Goal: Task Accomplishment & Management: Use online tool/utility

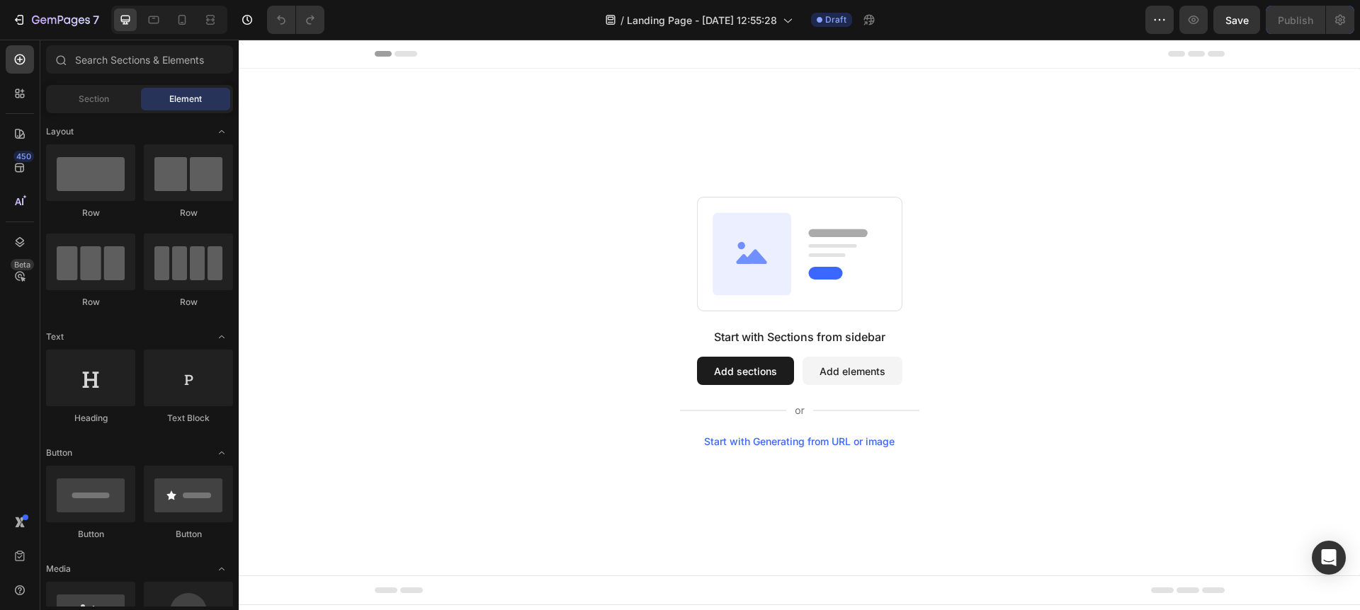
click at [769, 441] on div "Start with Generating from URL or image" at bounding box center [799, 441] width 191 height 11
click at [763, 441] on div "Start with Generating from URL or image" at bounding box center [799, 441] width 191 height 11
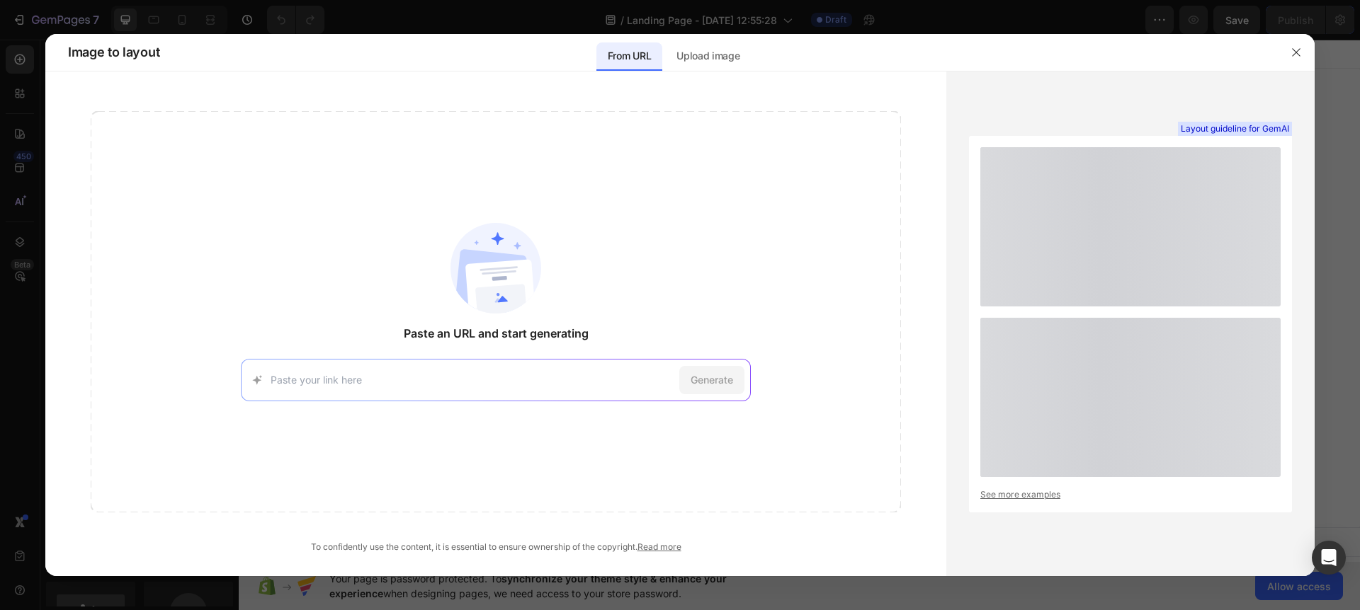
click at [351, 375] on input at bounding box center [472, 380] width 403 height 15
type input "[URL][PERSON_NAME][DOMAIN_NAME]"
click at [702, 384] on span "Generate" at bounding box center [712, 380] width 42 height 15
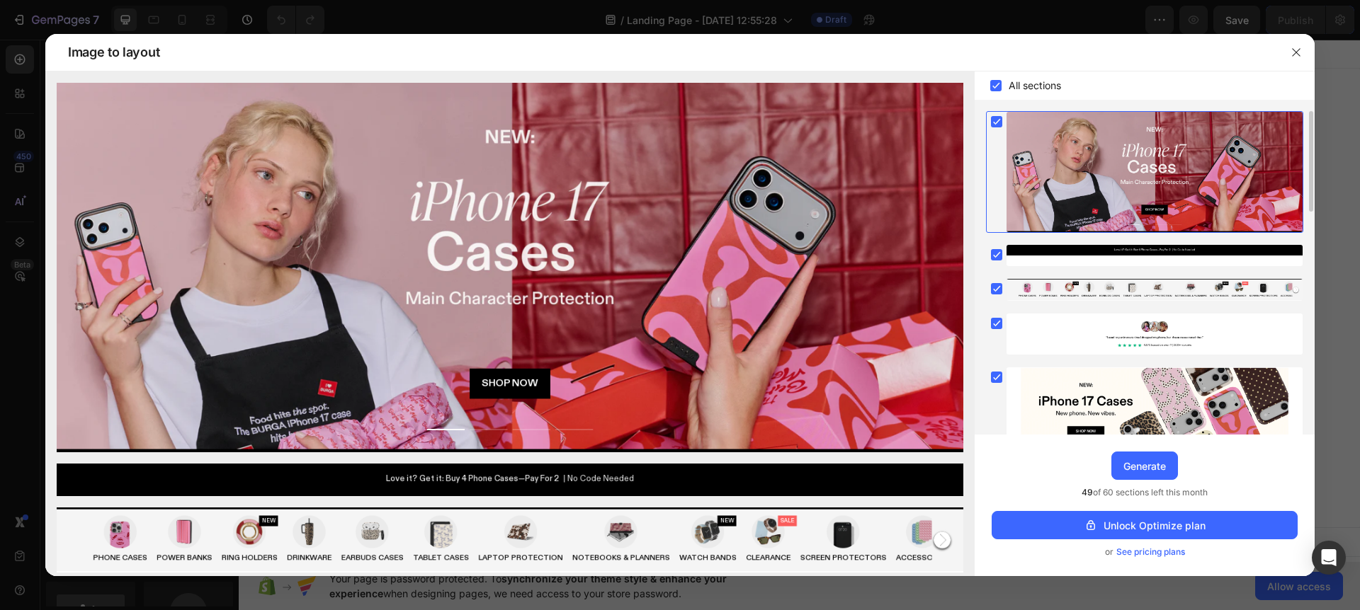
click at [1160, 553] on span "See pricing plans" at bounding box center [1150, 552] width 69 height 14
click at [1139, 462] on div "Generate" at bounding box center [1144, 466] width 42 height 15
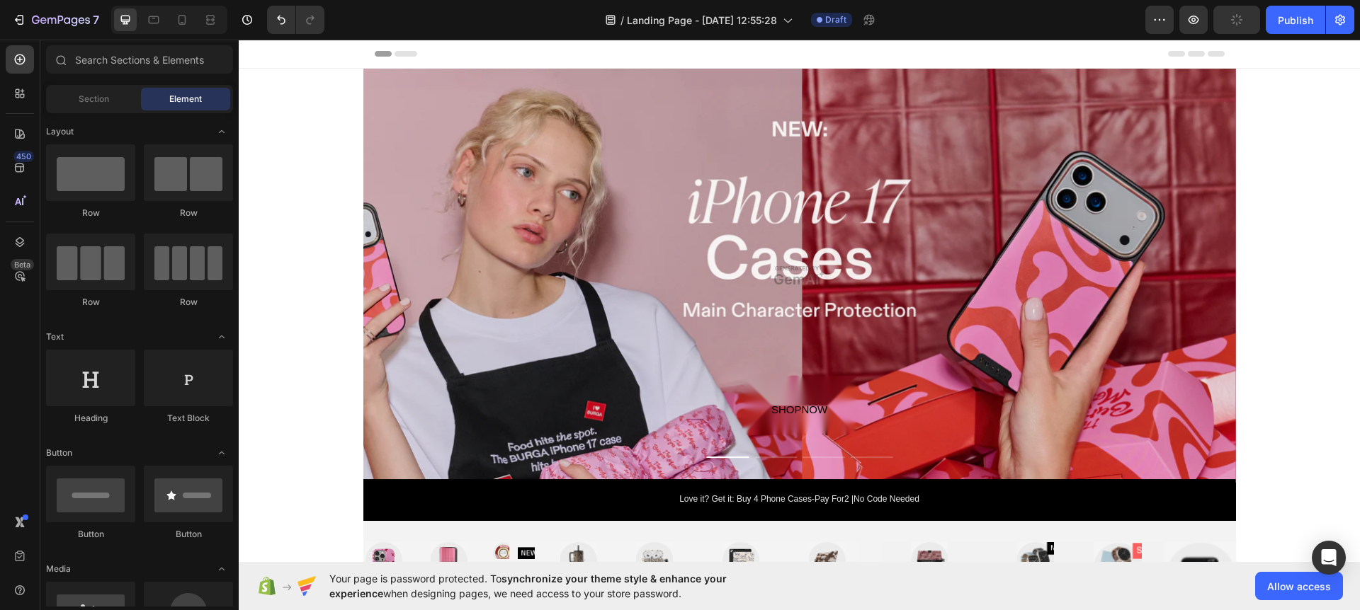
click at [255, 54] on icon at bounding box center [255, 54] width 10 height 10
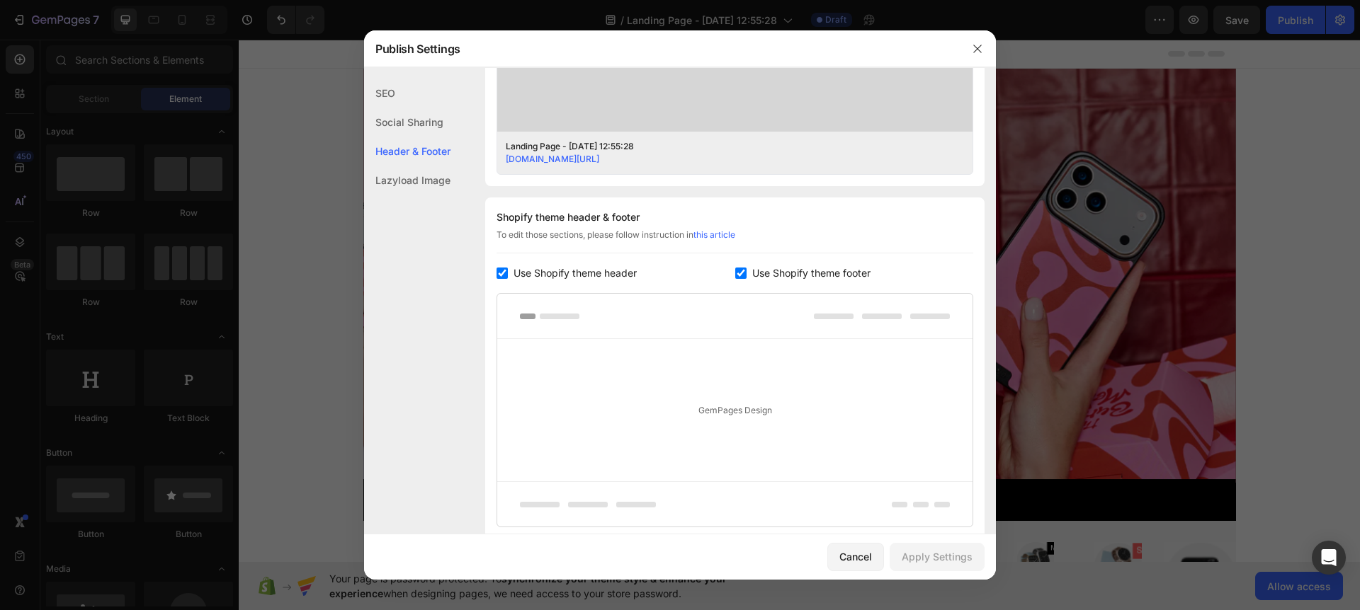
scroll to position [551, 0]
click at [979, 44] on icon "button" at bounding box center [977, 48] width 11 height 11
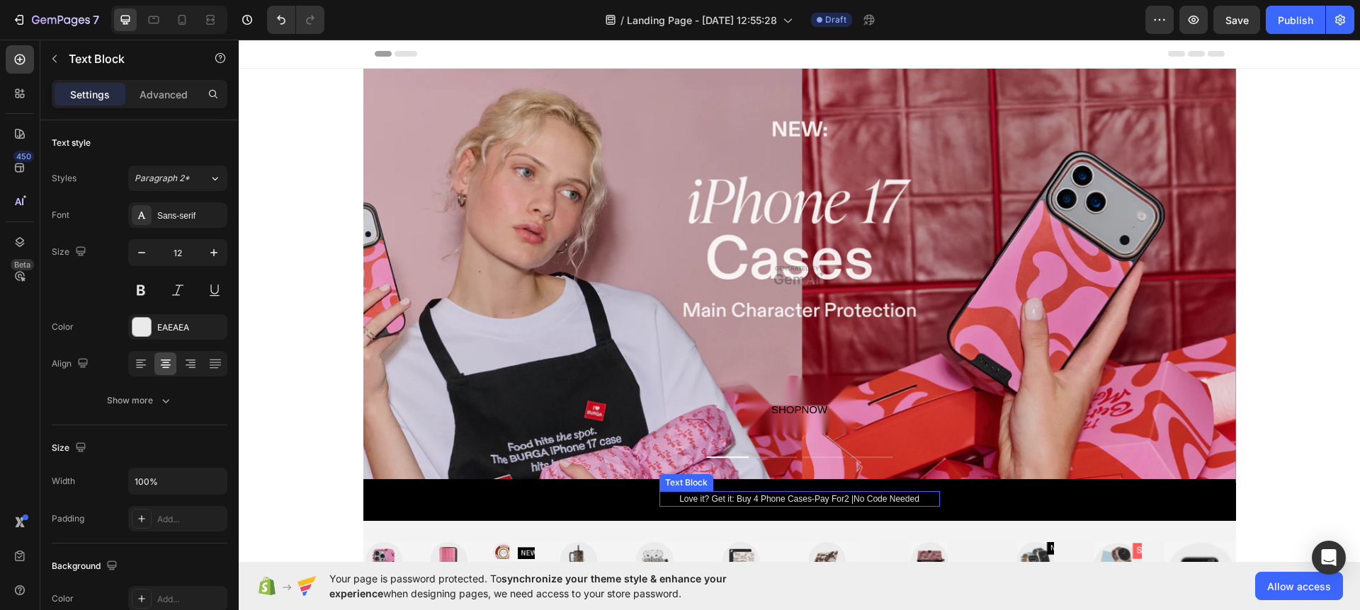
click at [732, 500] on div "Love it? Get it: Buy 4 Phone Cases-Pay For2 |No Code Needed" at bounding box center [799, 500] width 280 height 16
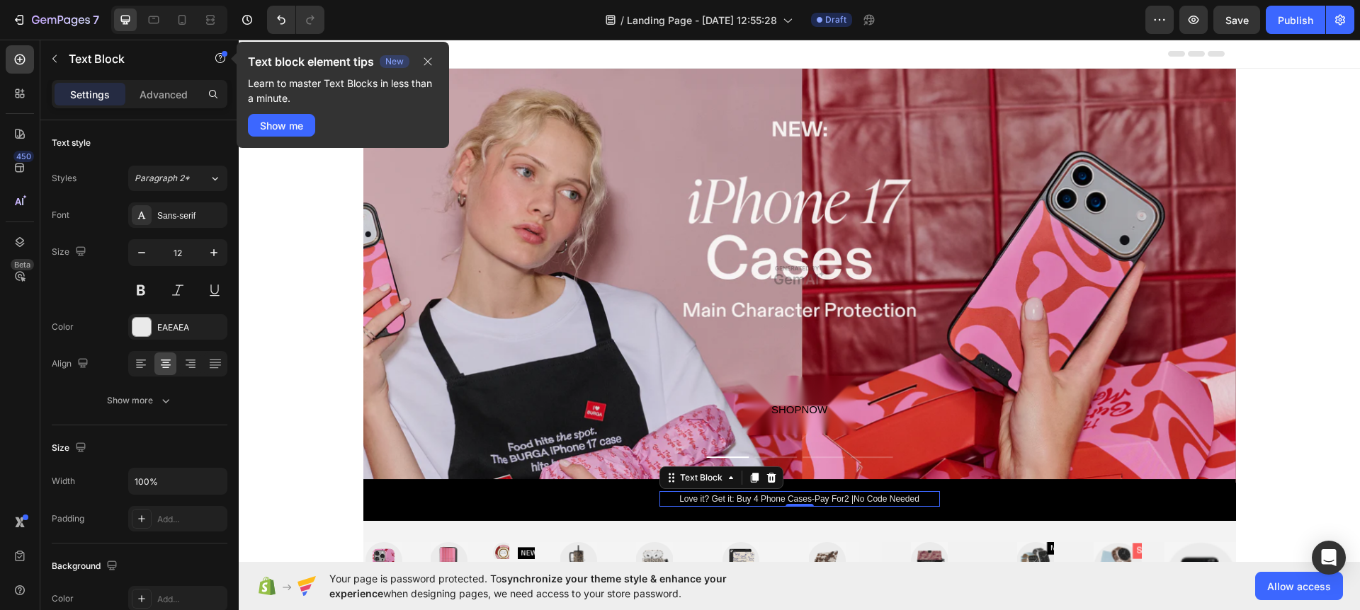
click at [850, 501] on div "Love it? Get it: Buy 4 Phone Cases-Pay For2 |No Code Needed" at bounding box center [799, 500] width 280 height 16
click at [850, 501] on p "Love it? Get it: Buy 4 Phone Cases-Pay For2 |No Code Needed" at bounding box center [800, 499] width 278 height 13
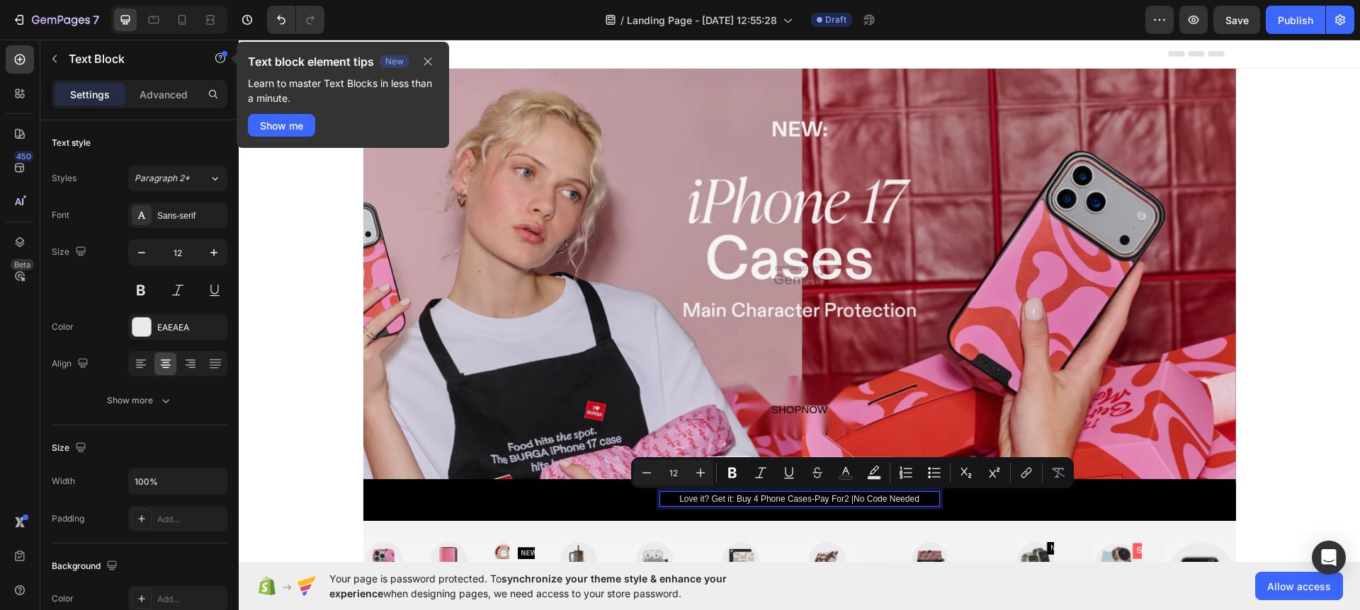
click at [849, 499] on p "Love it? Get it: Buy 4 Phone Cases-Pay For2 |No Code Needed" at bounding box center [800, 499] width 278 height 13
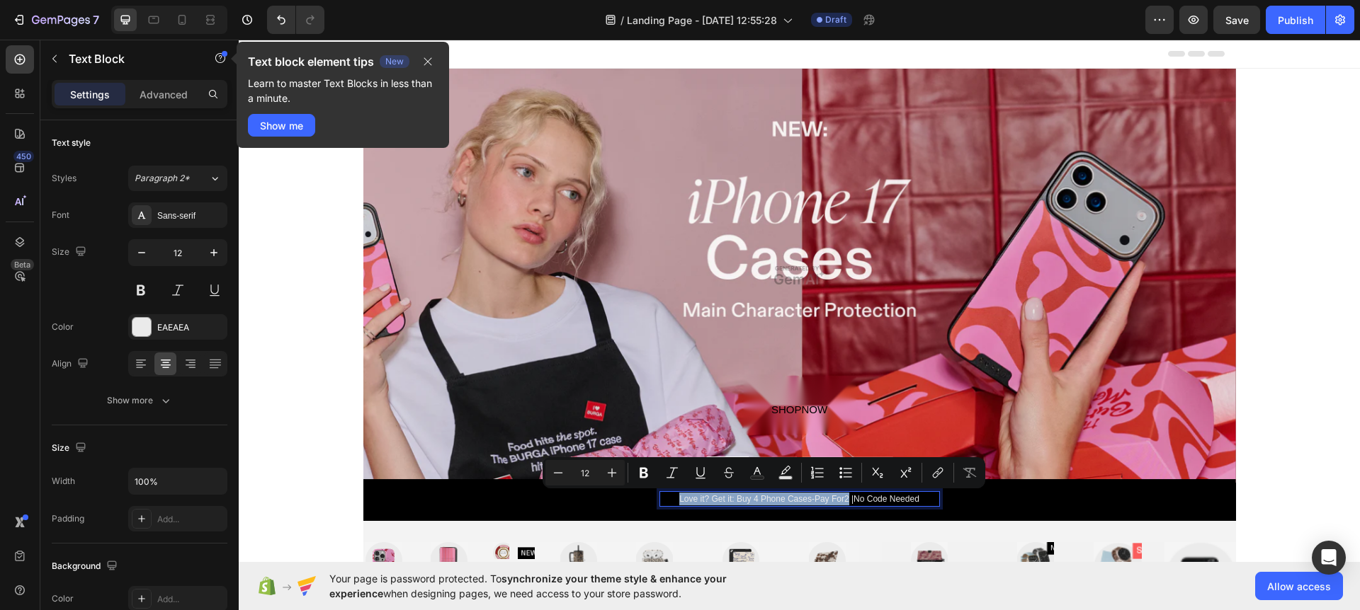
drag, startPoint x: 848, startPoint y: 499, endPoint x: 675, endPoint y: 500, distance: 172.8
click at [675, 500] on p "Love it? Get it: Buy 4 Phone Cases-Pay For2 |No Code Needed" at bounding box center [800, 499] width 278 height 13
click at [751, 501] on p "Love it? Get it: Buy 4 Phone Cases-Pay For2 |No Code Needed" at bounding box center [800, 499] width 278 height 13
click at [761, 499] on p "Love it? Get it: Buy 4 Phone Cases-Pay For2 |No Code Needed" at bounding box center [800, 499] width 278 height 13
click at [784, 496] on p "Love it? Get it: Buy 4 Phone Cases-Pay For2 |No Code Needed" at bounding box center [800, 499] width 278 height 13
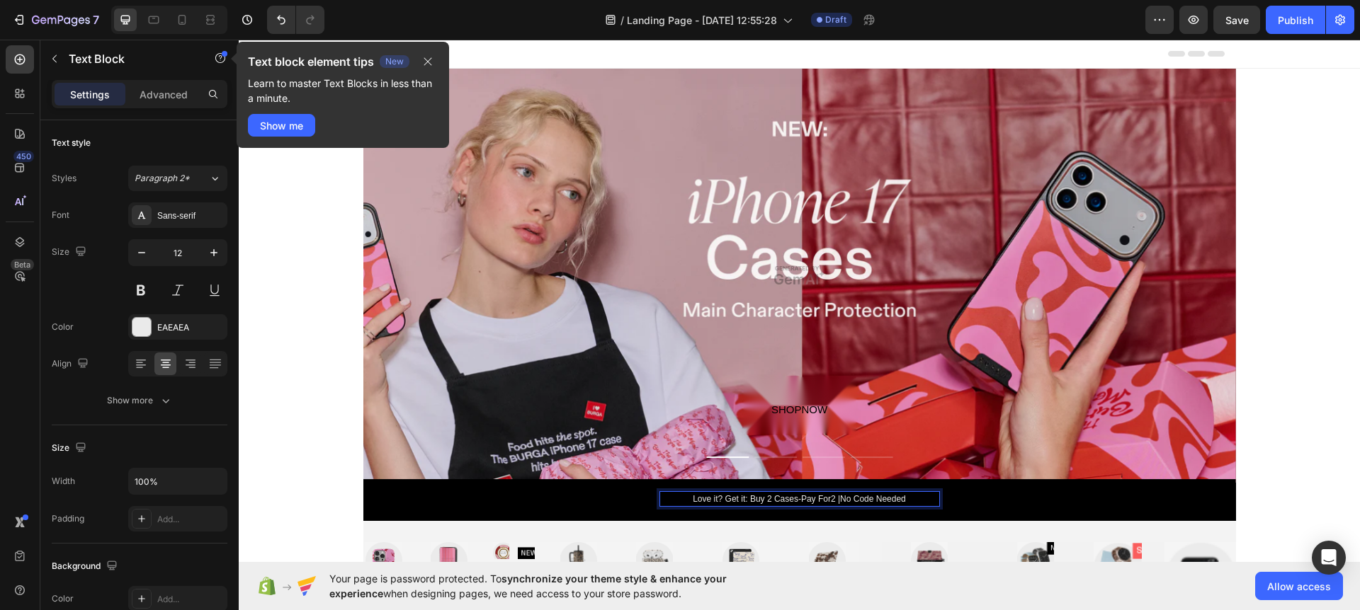
click at [836, 504] on p "Love it? Get it: Buy 2 Cases-Pay For2 |No Code Needed" at bounding box center [800, 499] width 278 height 13
click at [849, 499] on p "Love it? Get it: Buy 2 Cases-Get One Free |No Code Needed" at bounding box center [800, 499] width 278 height 13
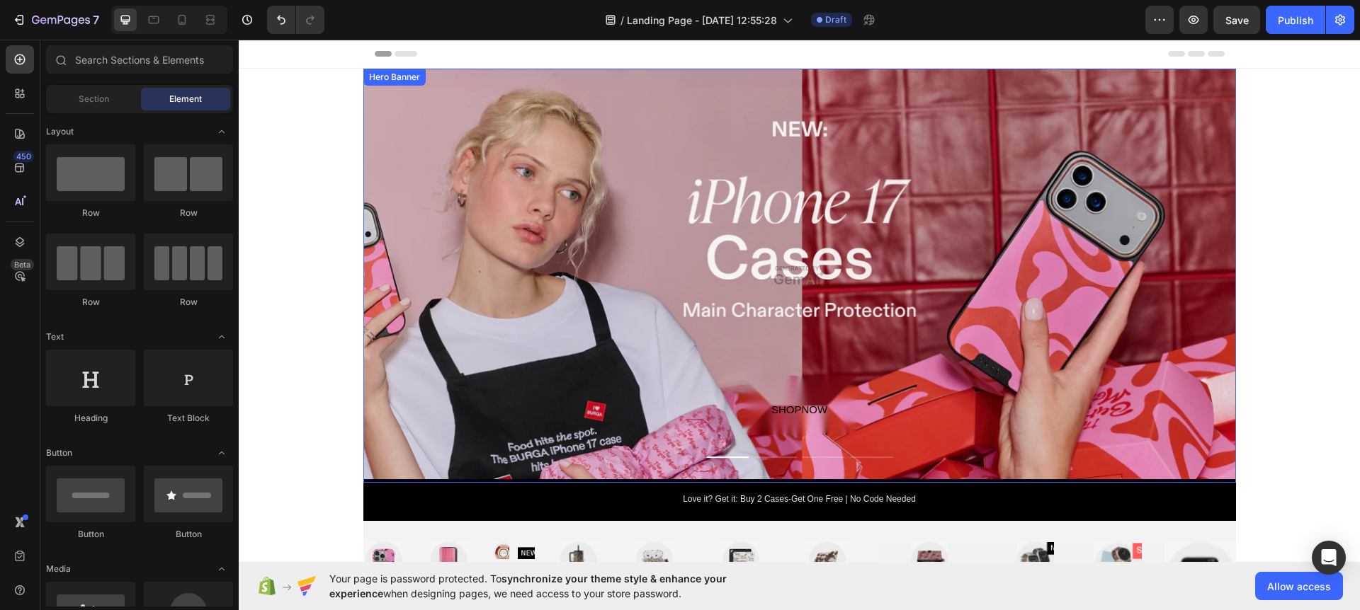
click at [787, 232] on div "Overlay" at bounding box center [799, 276] width 873 height 414
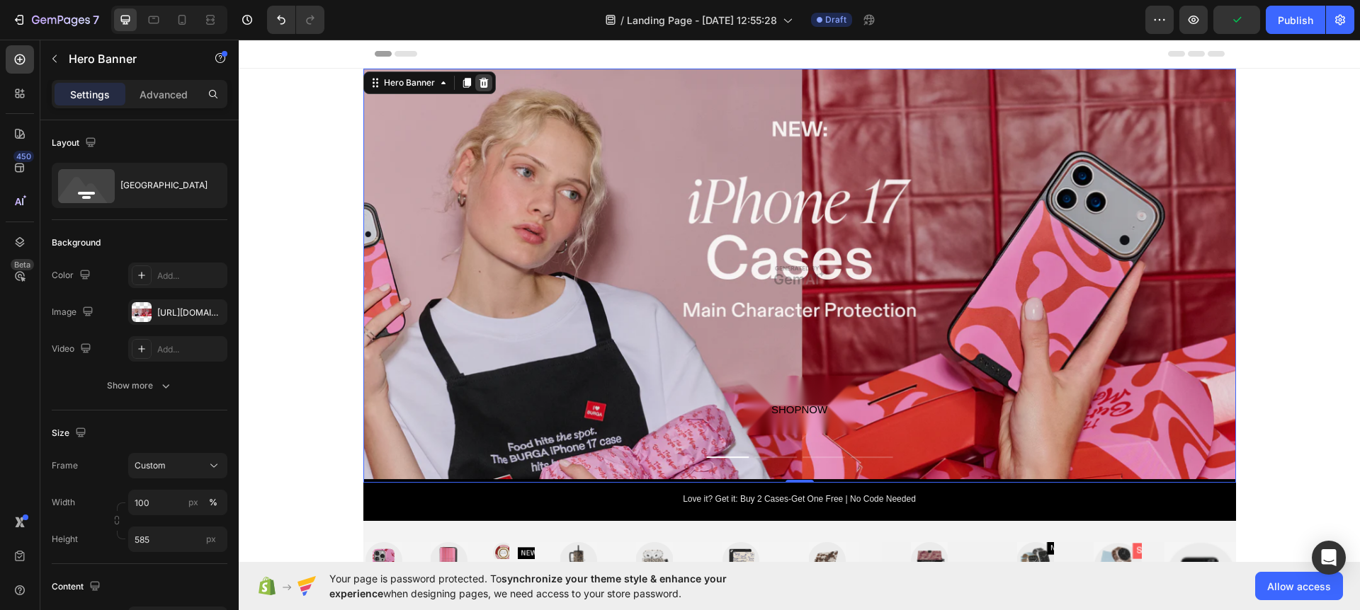
click at [482, 81] on icon at bounding box center [483, 83] width 9 height 10
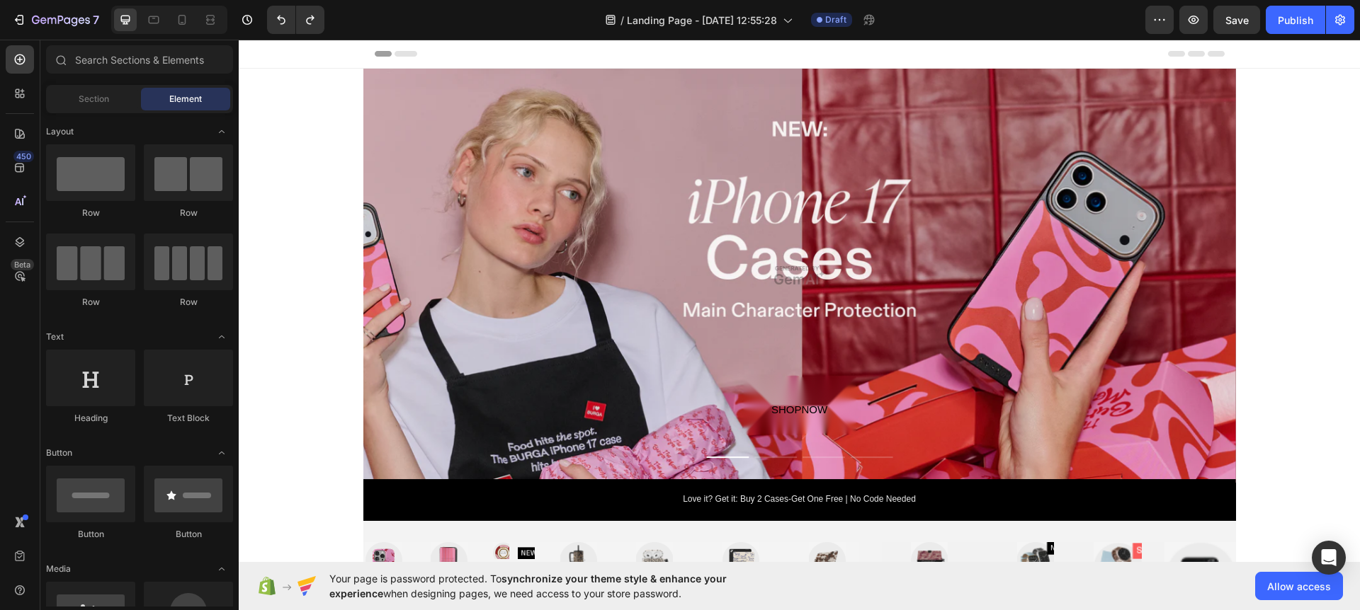
click at [339, 51] on div "Header" at bounding box center [799, 54] width 1121 height 29
click at [290, 56] on span "Header" at bounding box center [281, 54] width 31 height 14
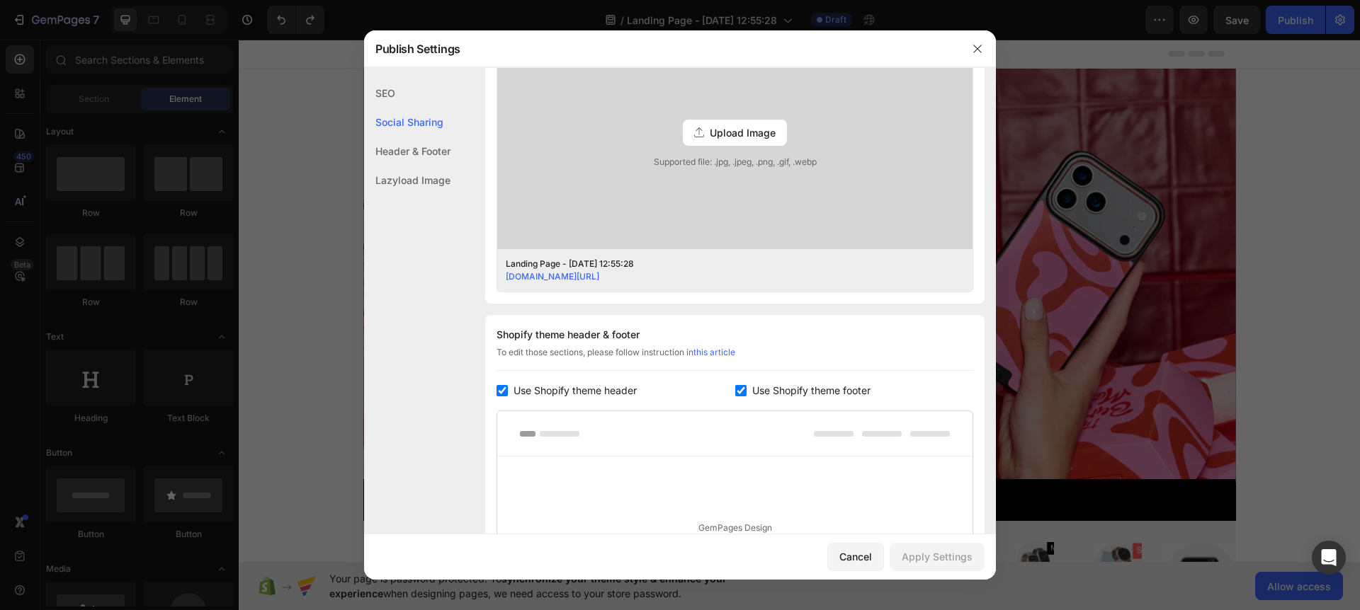
scroll to position [657, 0]
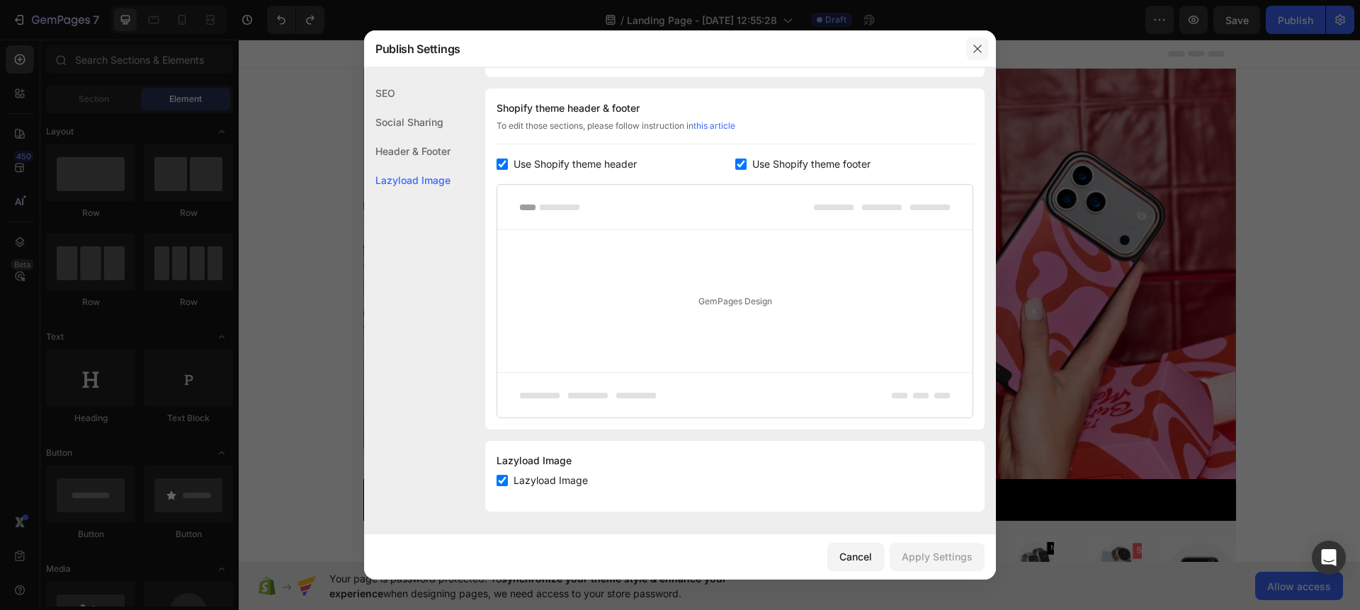
click at [976, 51] on icon "button" at bounding box center [977, 48] width 11 height 11
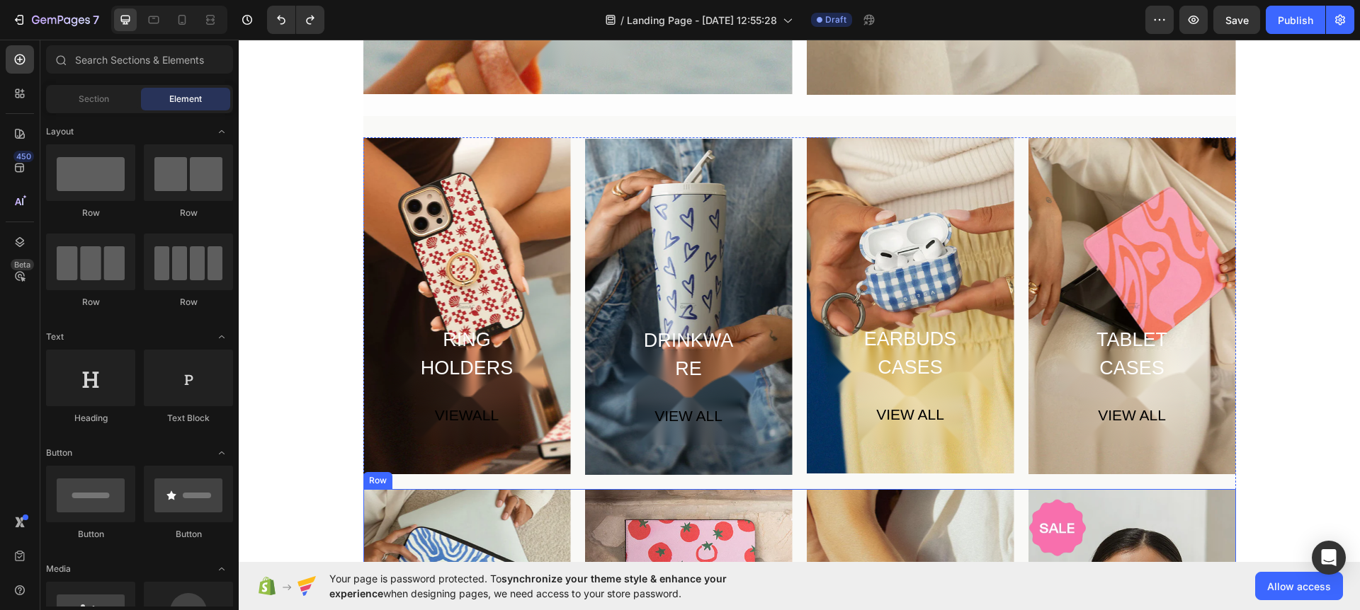
scroll to position [1423, 0]
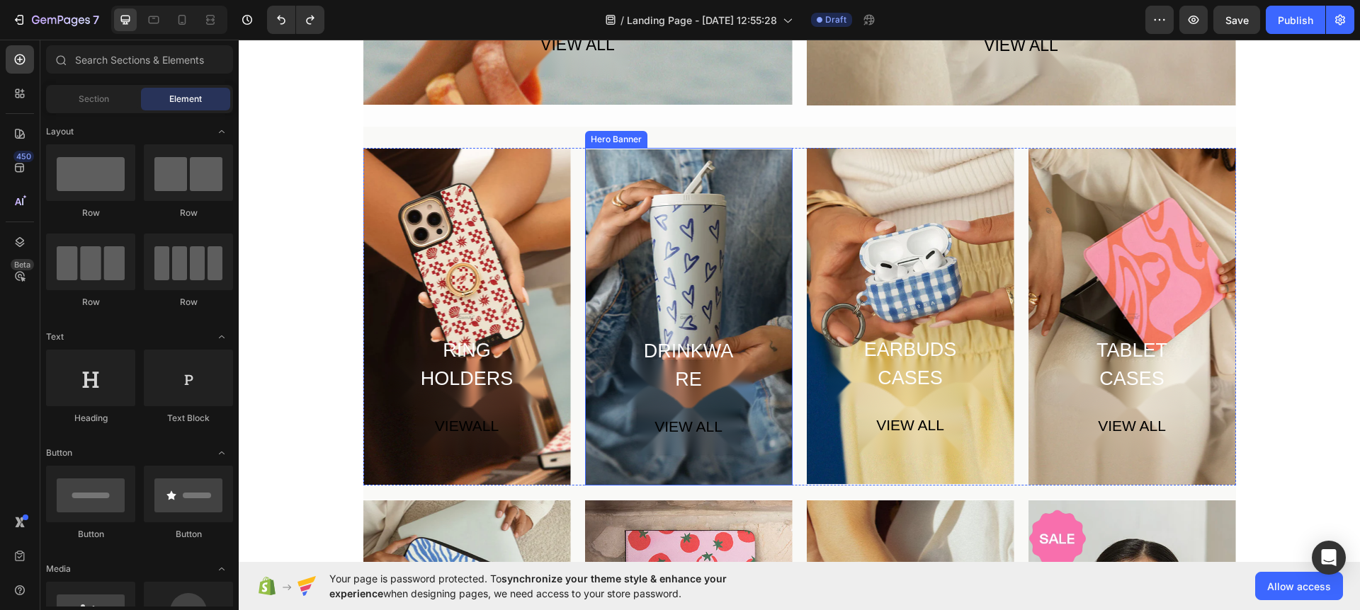
click at [756, 380] on div "DRINKWARE Text Block VIEW ALL Button Row" at bounding box center [689, 411] width 208 height 151
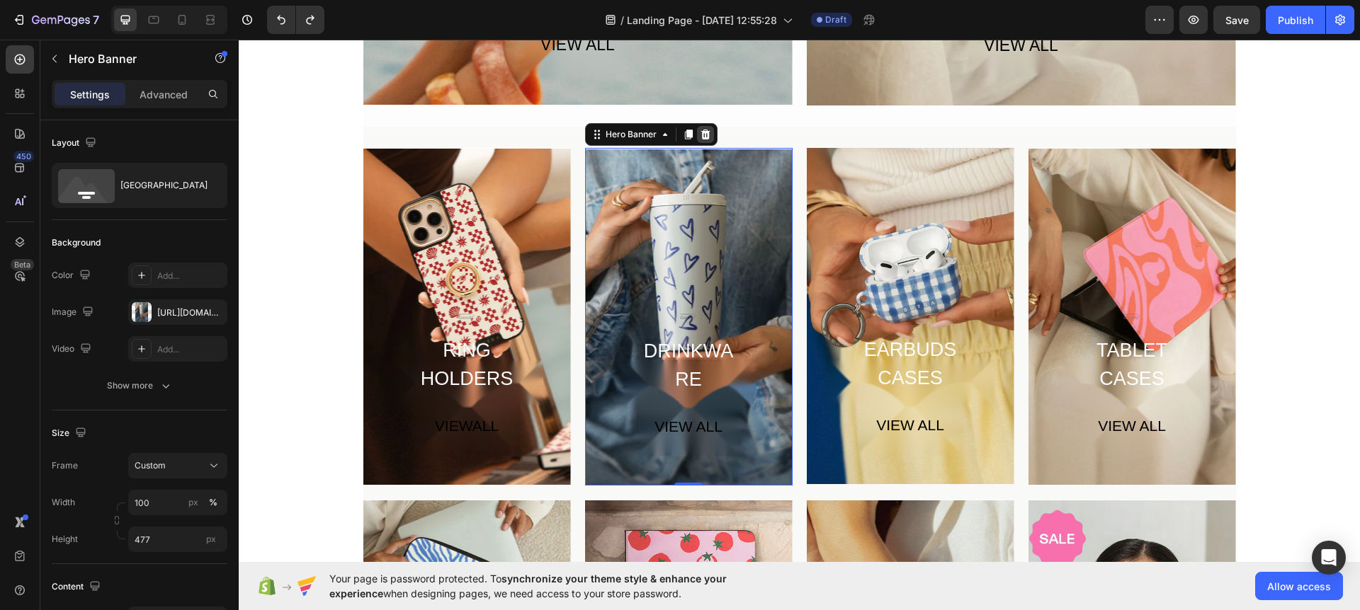
click at [709, 133] on icon at bounding box center [705, 134] width 11 height 11
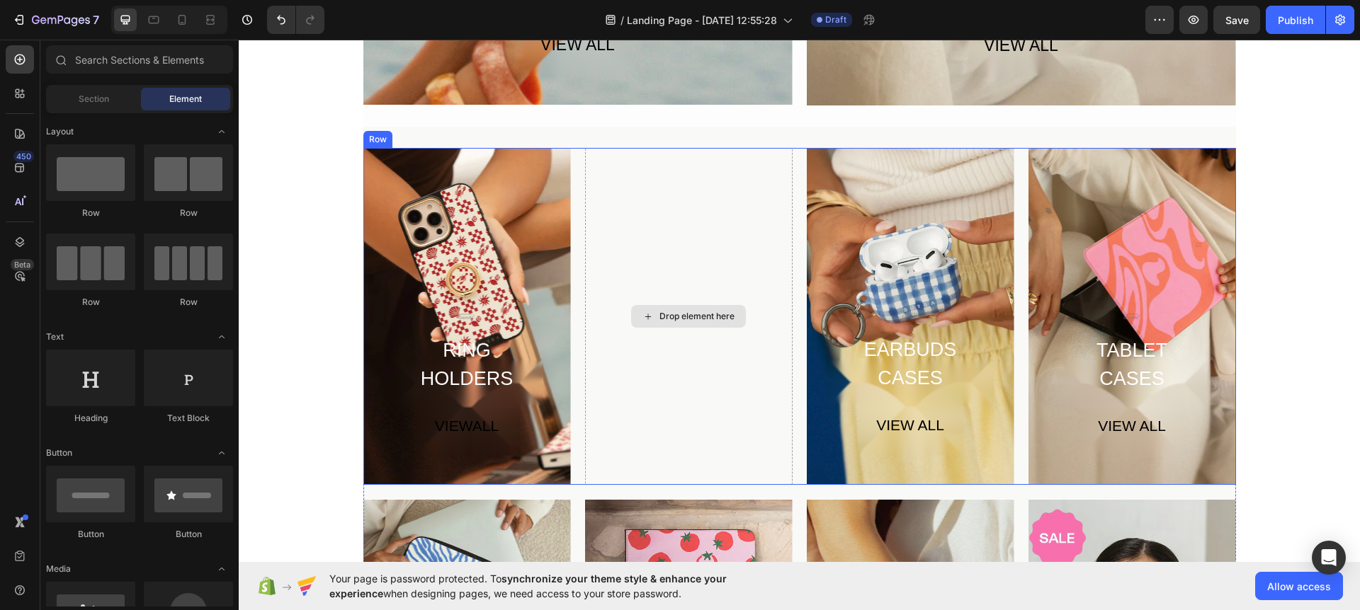
drag, startPoint x: 740, startPoint y: 166, endPoint x: 746, endPoint y: 170, distance: 7.7
click at [740, 166] on div "Drop element here" at bounding box center [689, 316] width 208 height 337
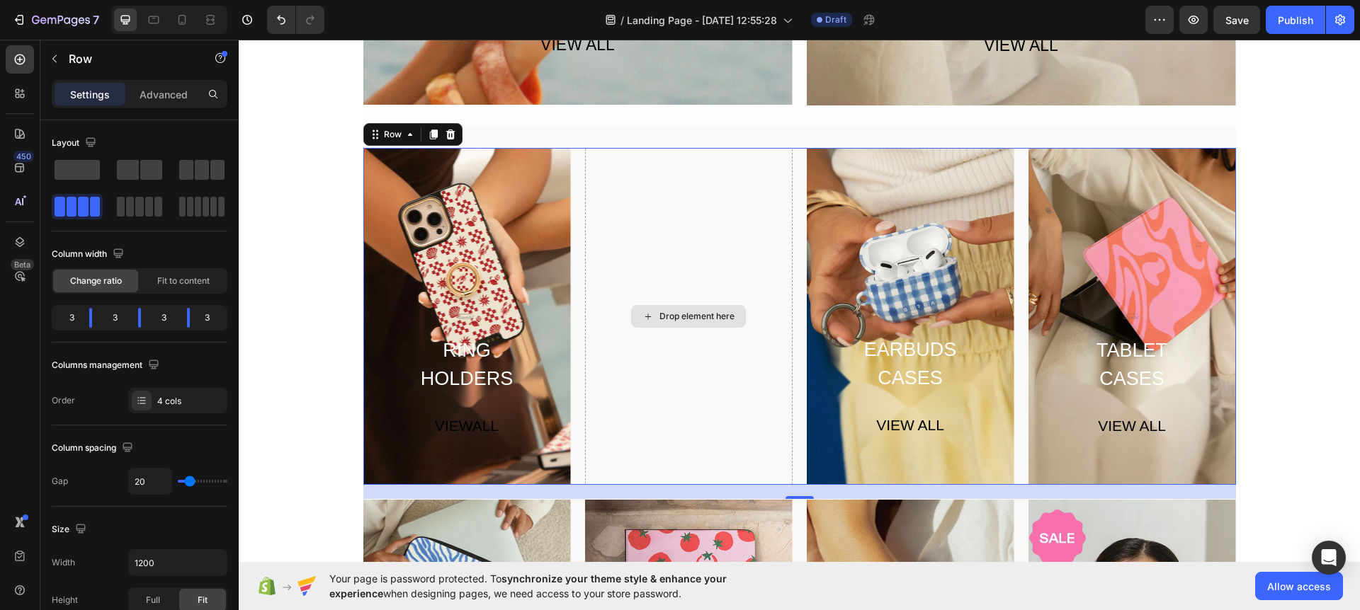
click at [595, 169] on div "Drop element here" at bounding box center [689, 316] width 208 height 337
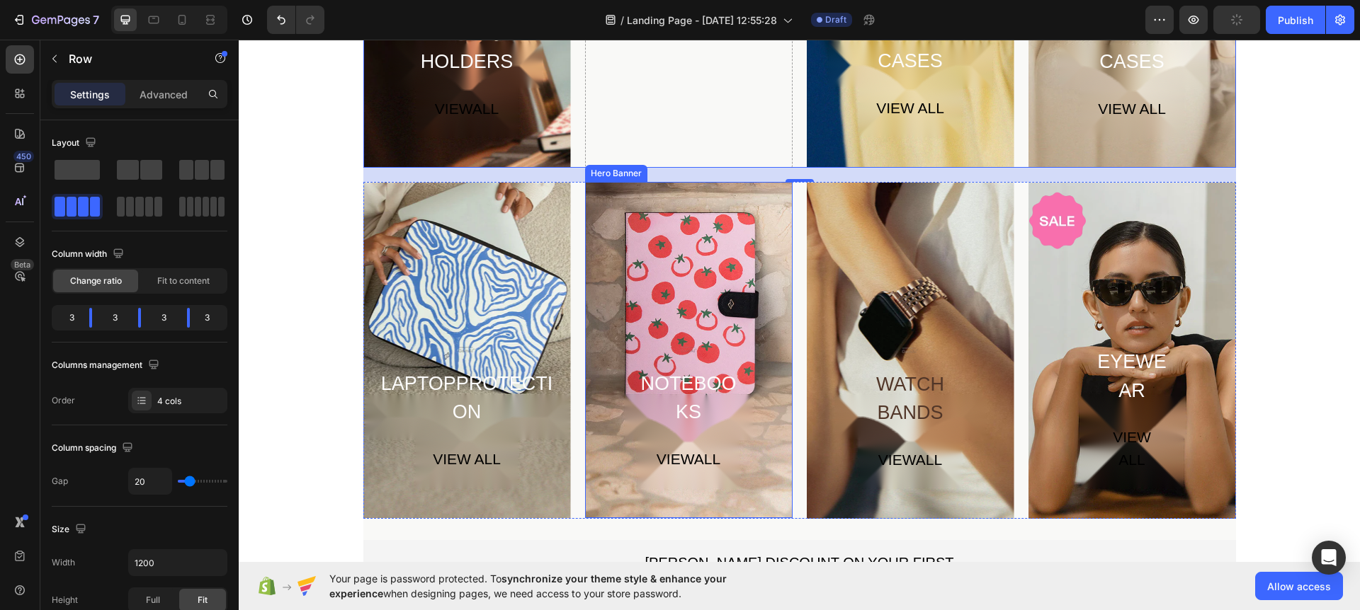
scroll to position [1739, 0]
click at [1185, 263] on div "Overlay" at bounding box center [1132, 351] width 208 height 337
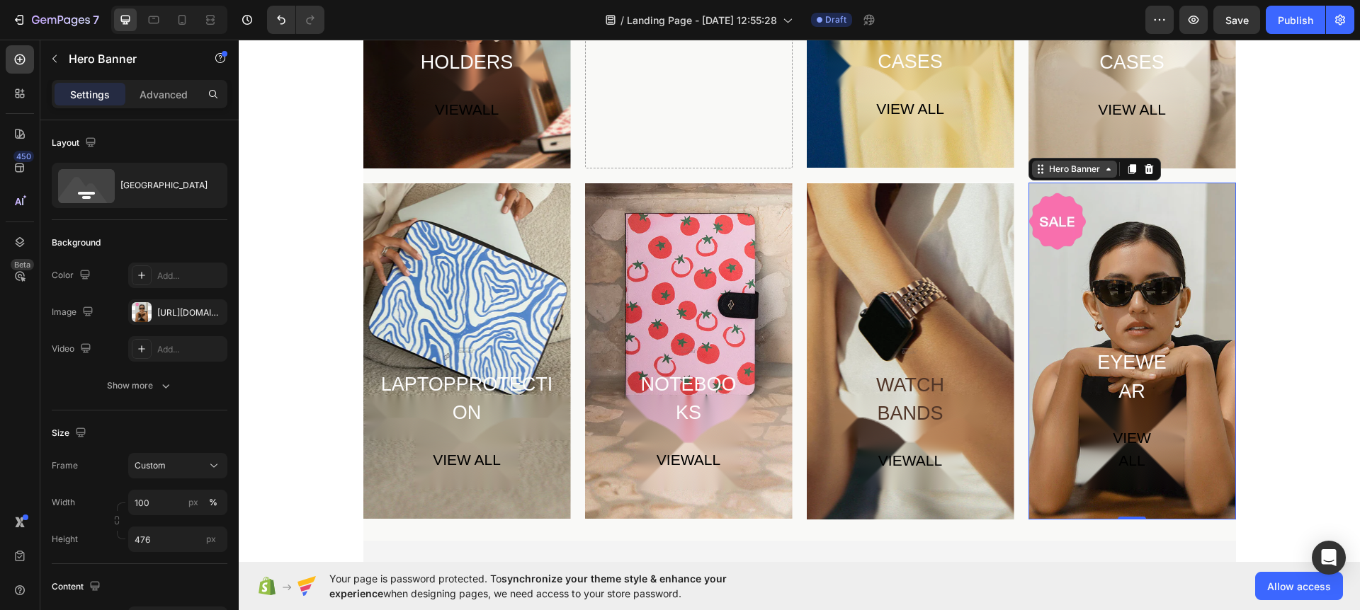
click at [1110, 171] on icon at bounding box center [1108, 169] width 11 height 11
click at [1147, 170] on icon at bounding box center [1148, 169] width 9 height 10
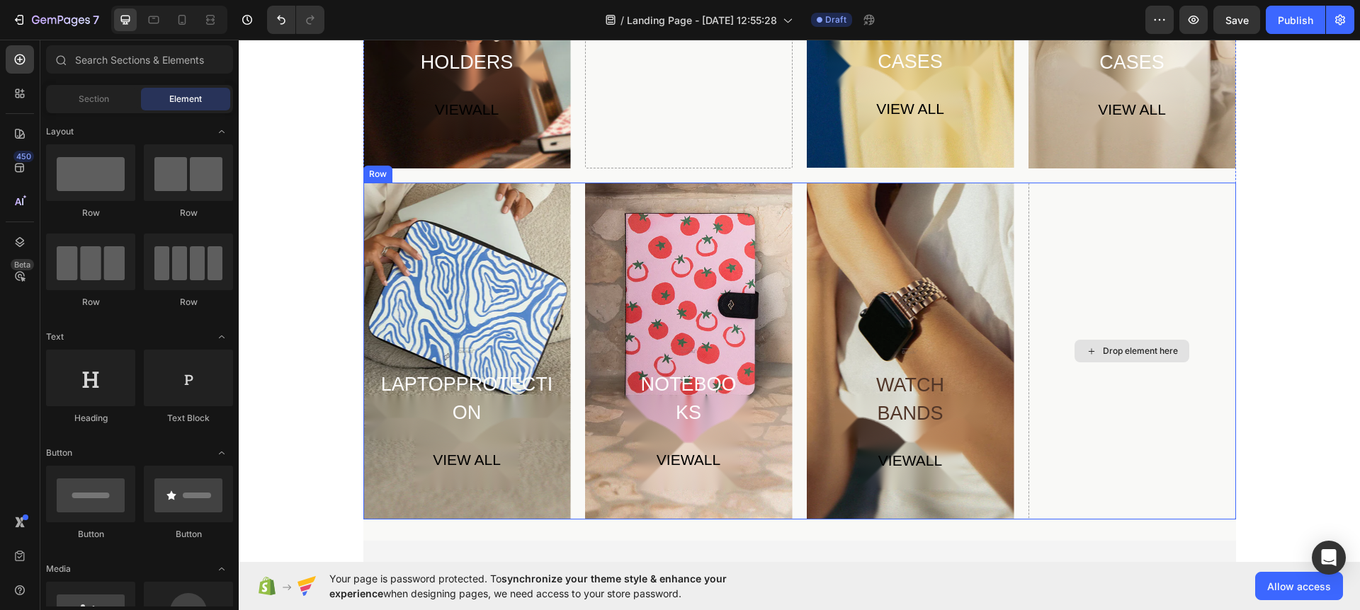
drag, startPoint x: 1267, startPoint y: 210, endPoint x: 1179, endPoint y: 256, distance: 99.2
click at [1176, 256] on div "RING HOLDERS Text Block VIEWALL Button Row Hero Banner Drop element here EARBUD…" at bounding box center [799, 11] width 1121 height 3364
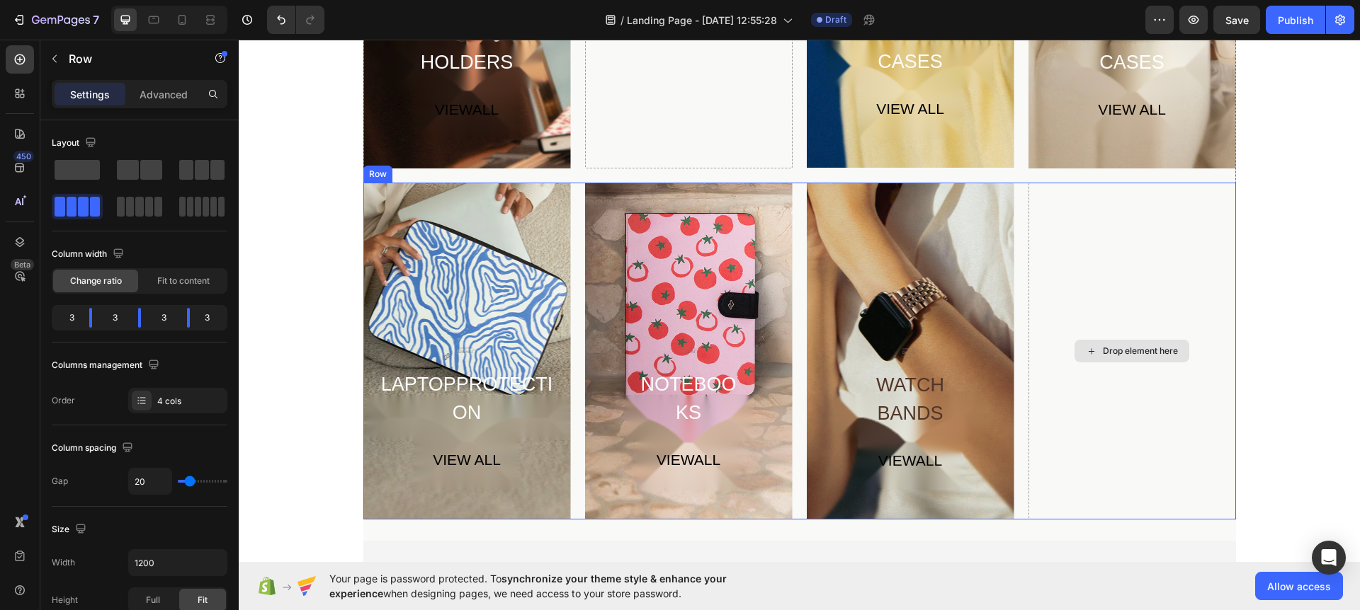
click at [1201, 257] on div "Drop element here" at bounding box center [1132, 351] width 208 height 337
click at [726, 89] on div "Drop element here" at bounding box center [689, -1] width 208 height 337
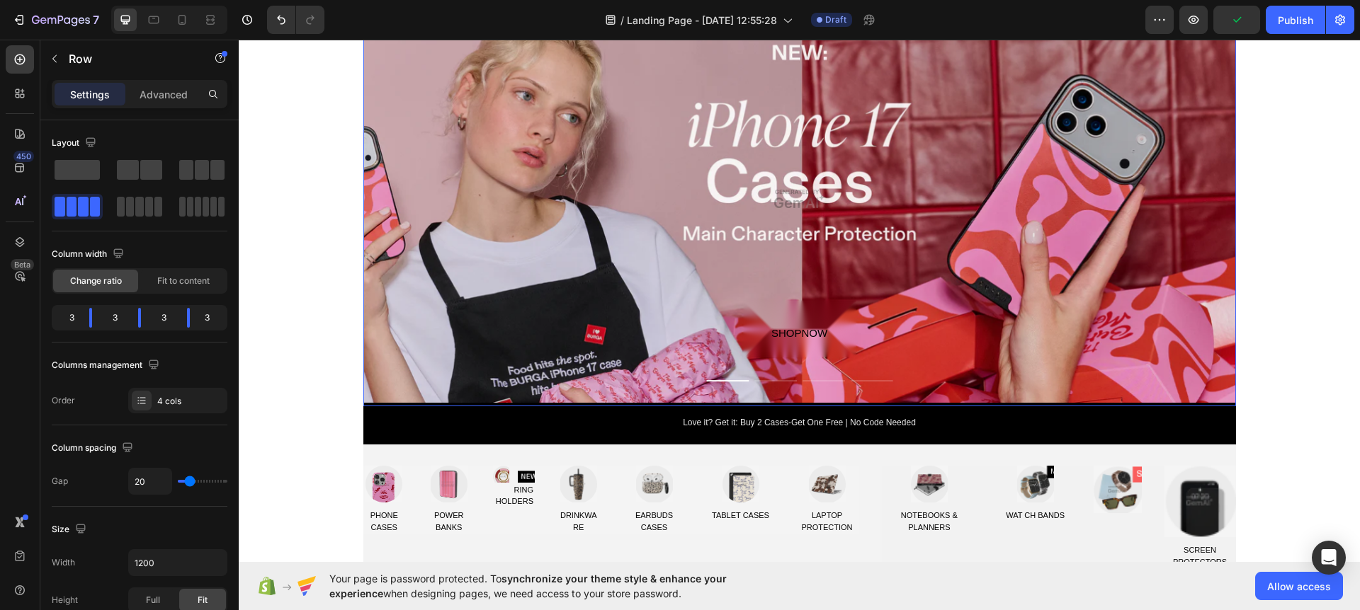
scroll to position [0, 0]
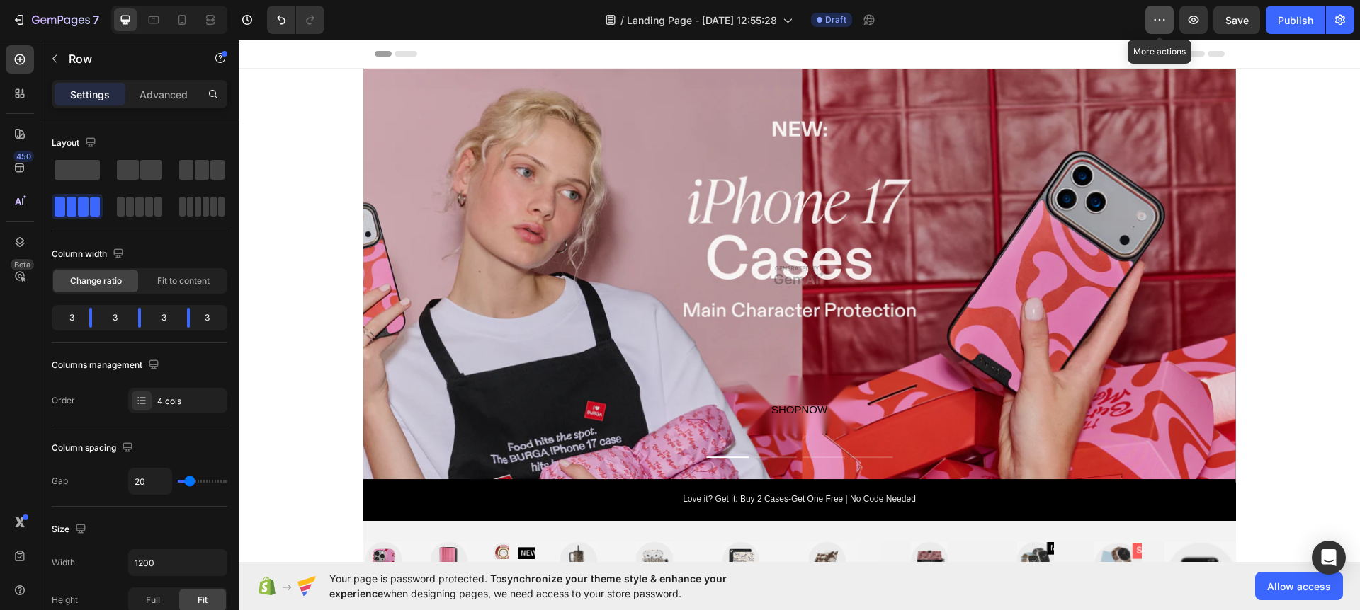
click at [1162, 25] on icon "button" at bounding box center [1159, 20] width 14 height 14
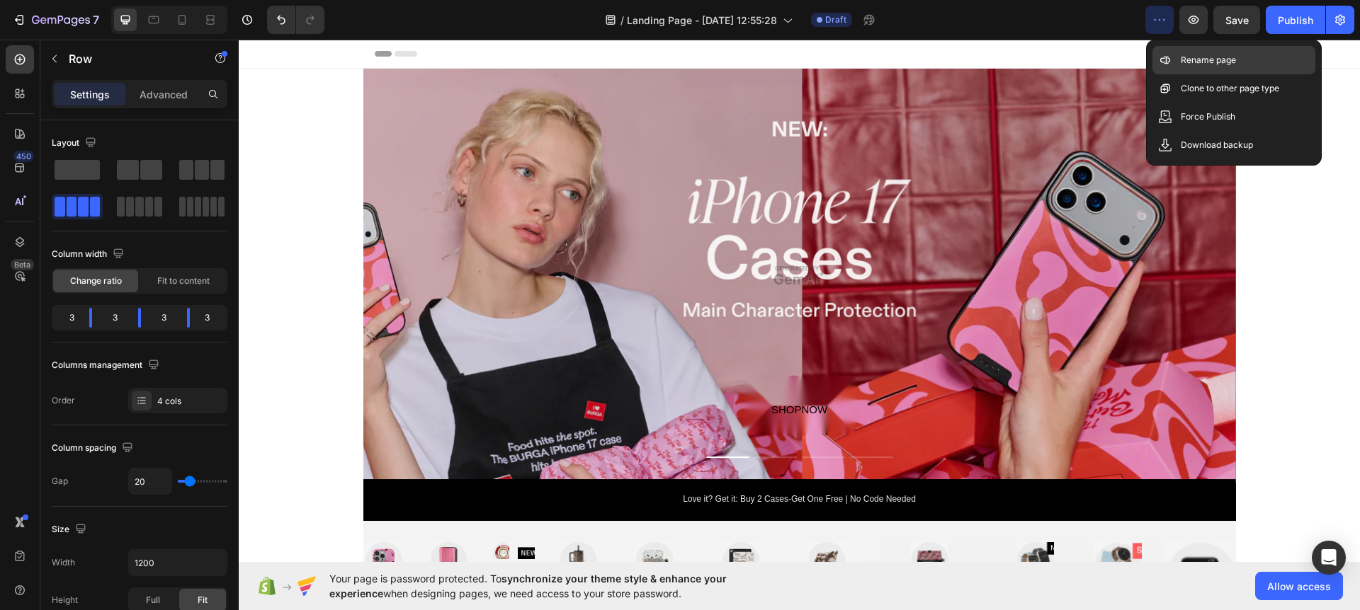
click at [1207, 65] on p "Rename page" at bounding box center [1208, 60] width 55 height 14
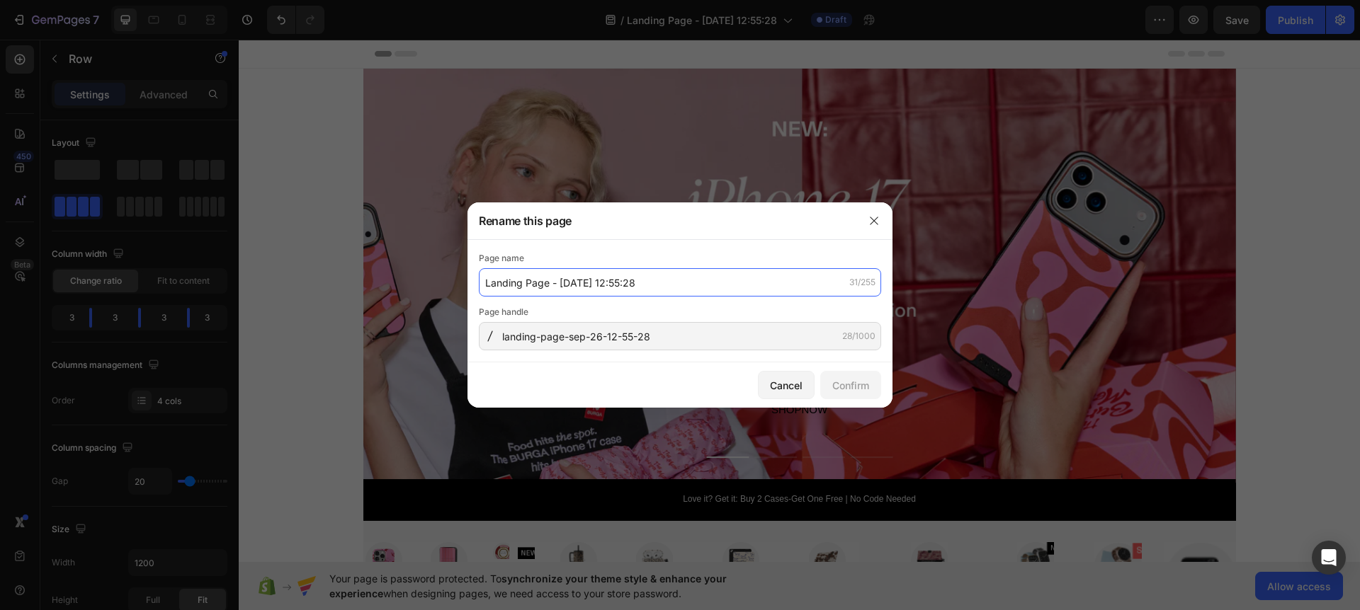
click at [716, 286] on input "Landing Page - [DATE] 12:55:28" at bounding box center [680, 282] width 402 height 28
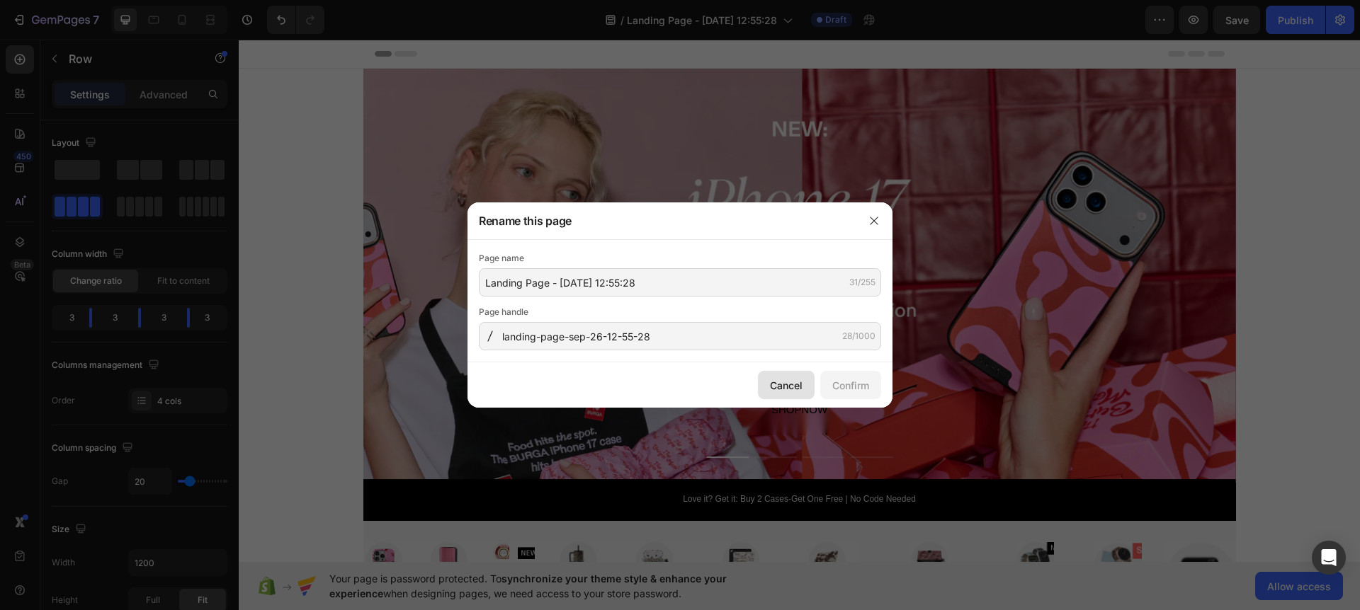
click at [793, 388] on div "Cancel" at bounding box center [786, 385] width 33 height 15
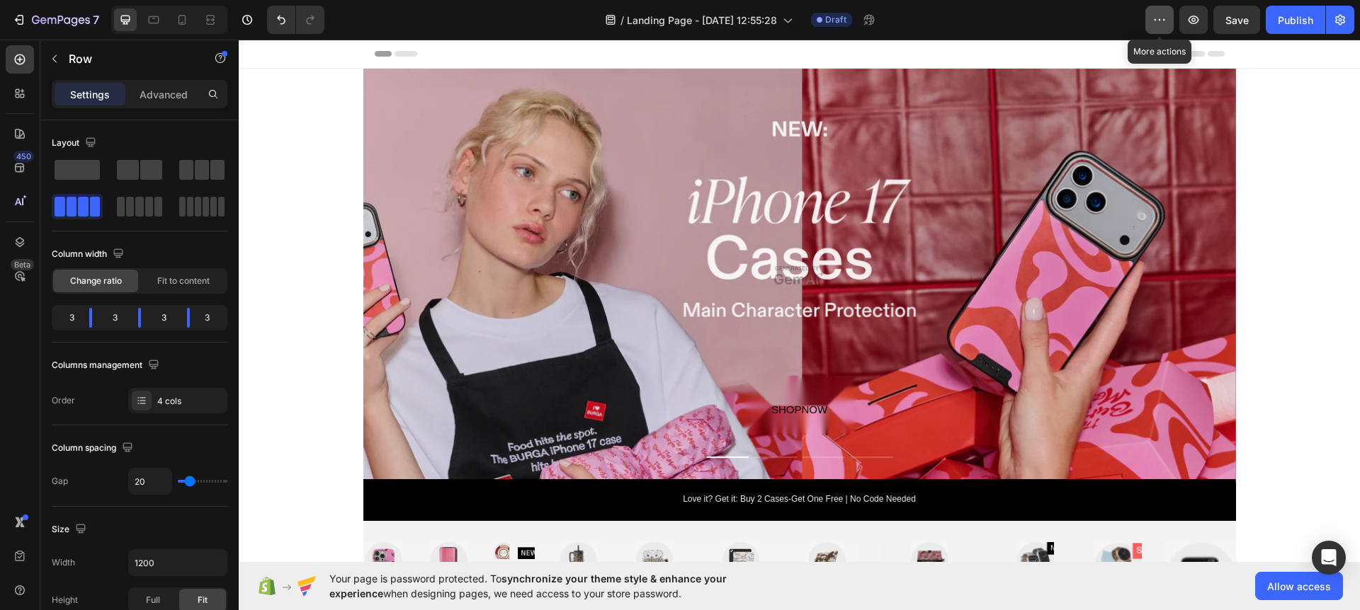
click at [1154, 22] on icon "button" at bounding box center [1159, 20] width 14 height 14
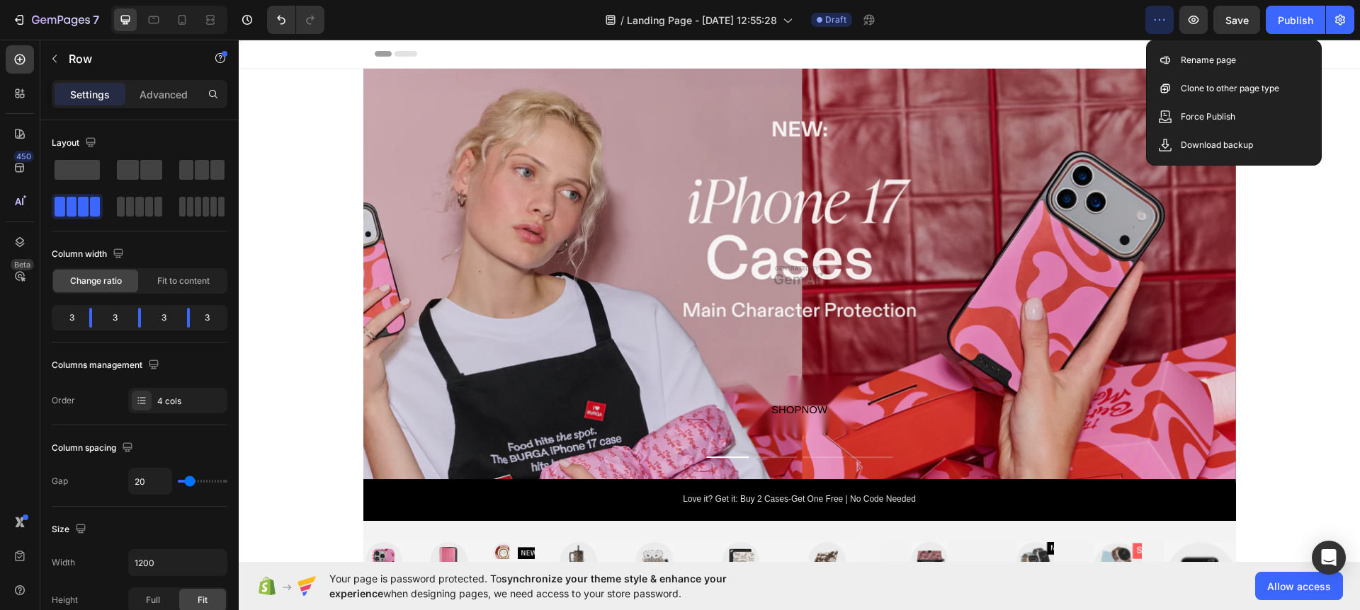
click at [1154, 22] on icon "button" at bounding box center [1159, 20] width 14 height 14
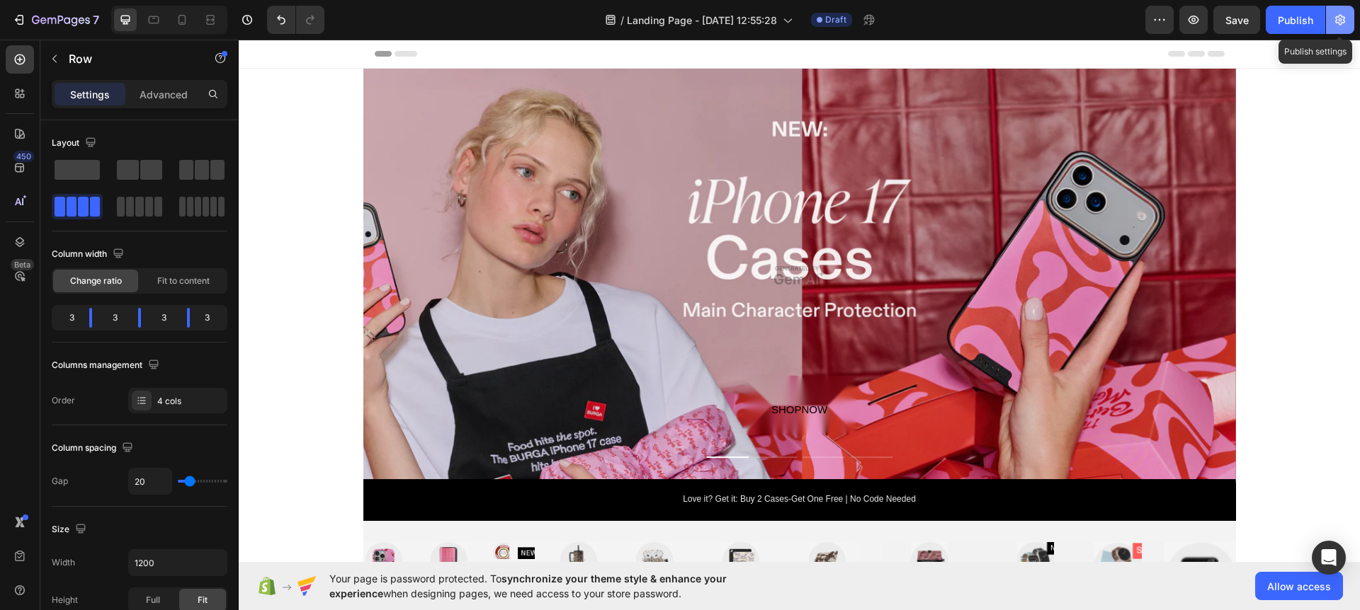
click at [1343, 24] on icon "button" at bounding box center [1340, 20] width 14 height 14
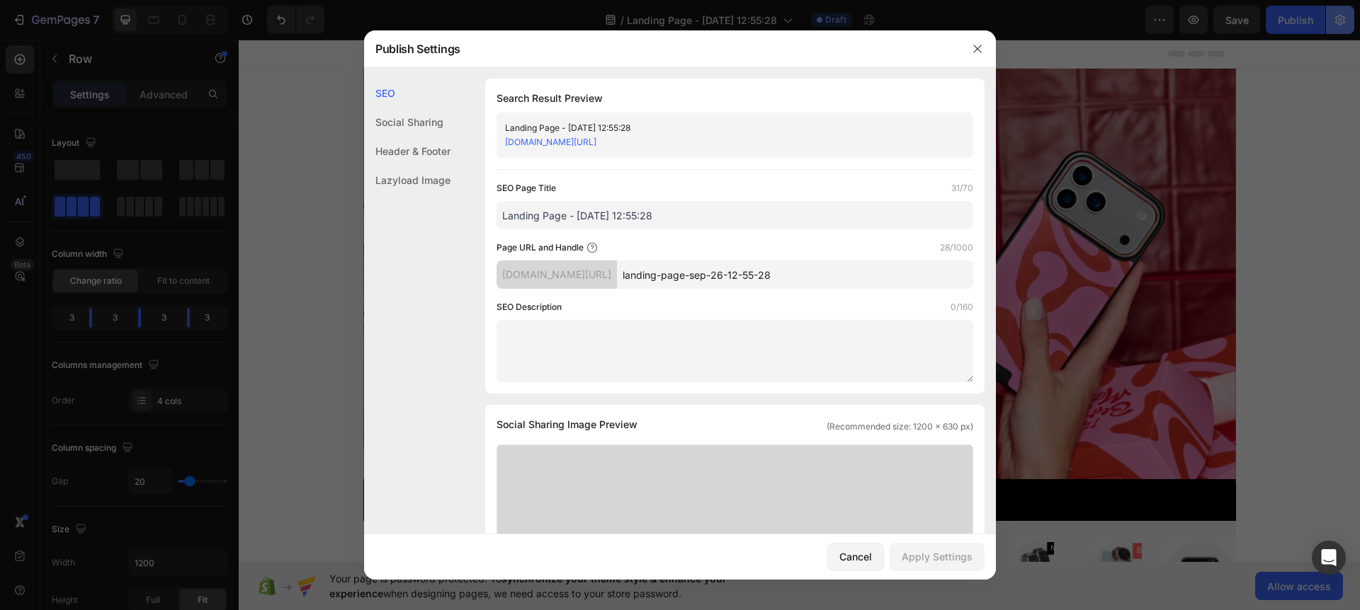
click at [1342, 24] on div at bounding box center [680, 305] width 1360 height 610
